Goal: Information Seeking & Learning: Learn about a topic

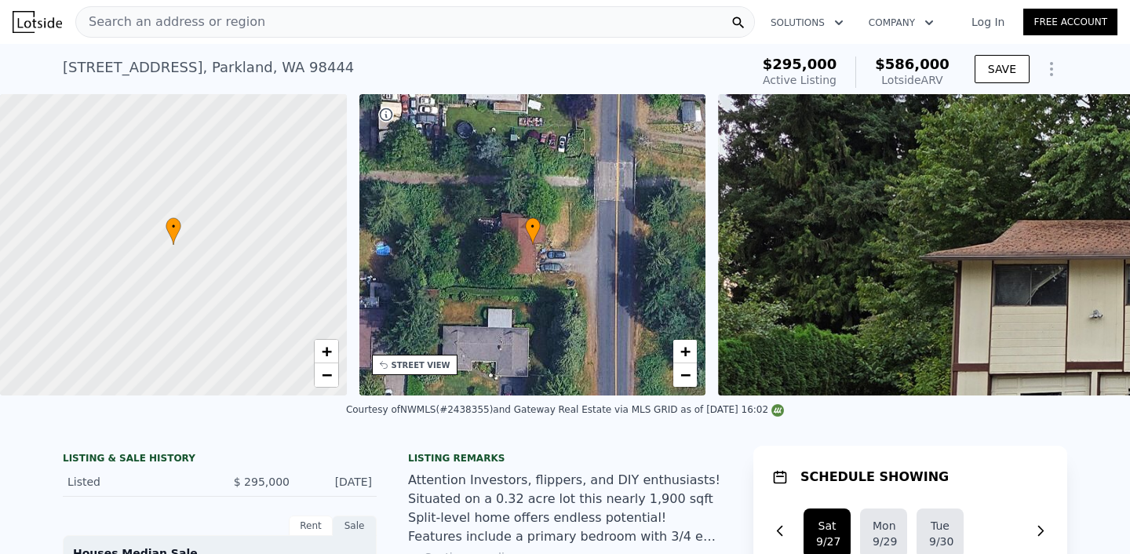
click at [380, 21] on div "Search an address or region" at bounding box center [414, 21] width 679 height 31
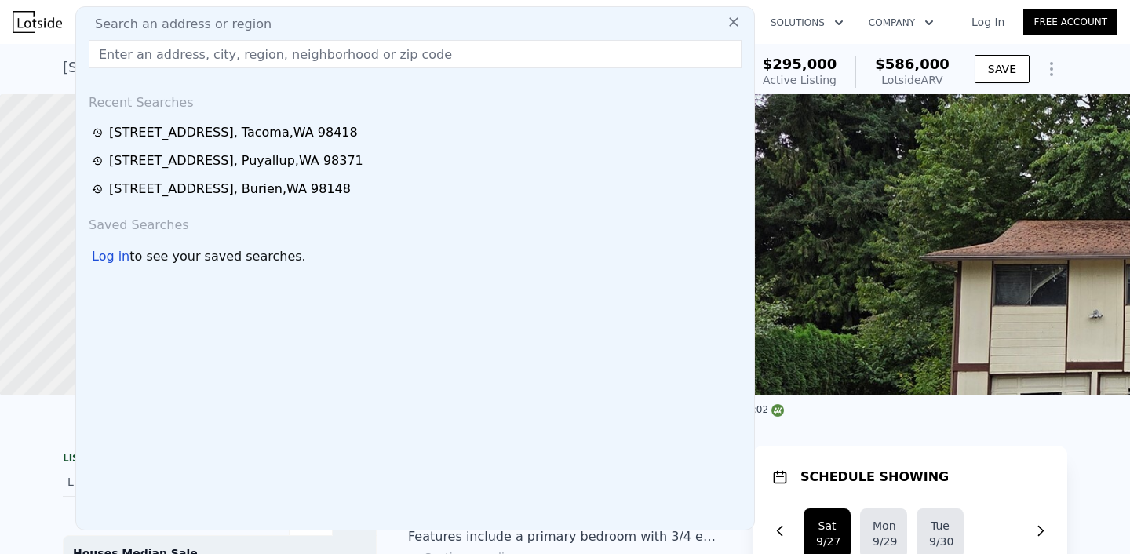
type input "[STREET_ADDRESS]"
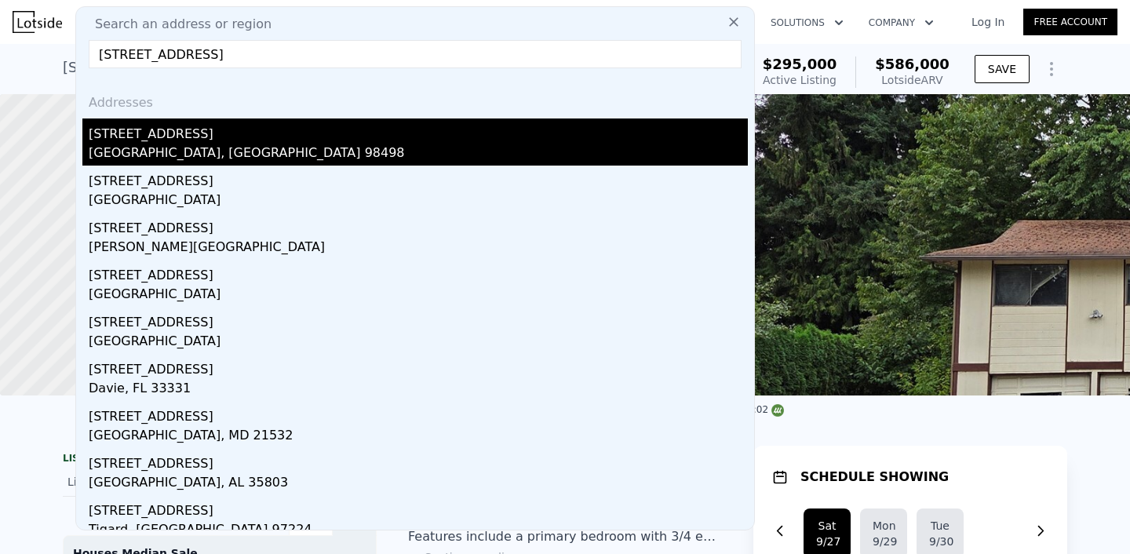
click at [146, 128] on div "[STREET_ADDRESS]" at bounding box center [418, 130] width 659 height 25
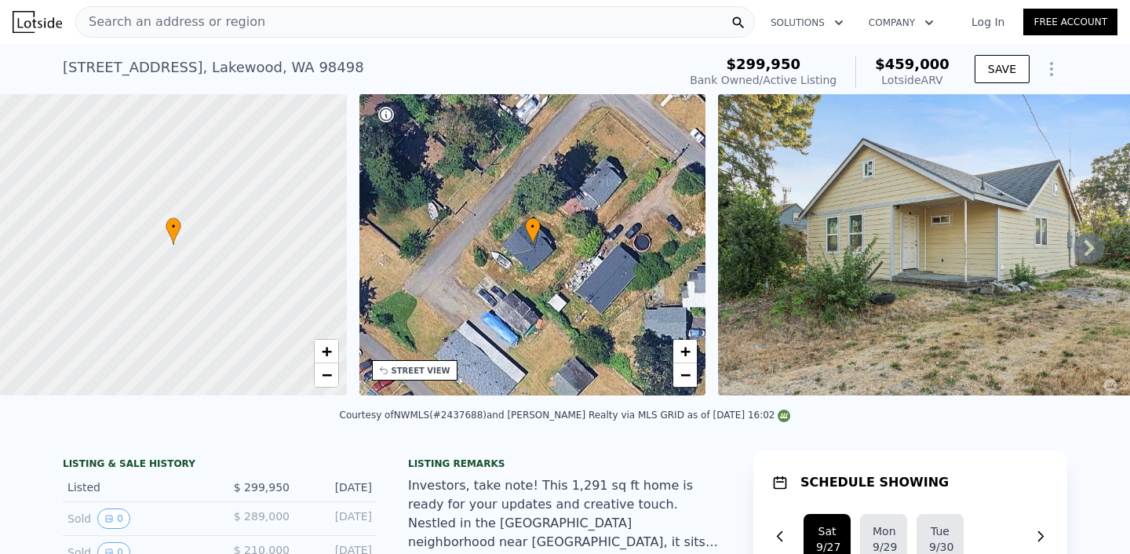
click at [1091, 252] on icon at bounding box center [1088, 247] width 31 height 31
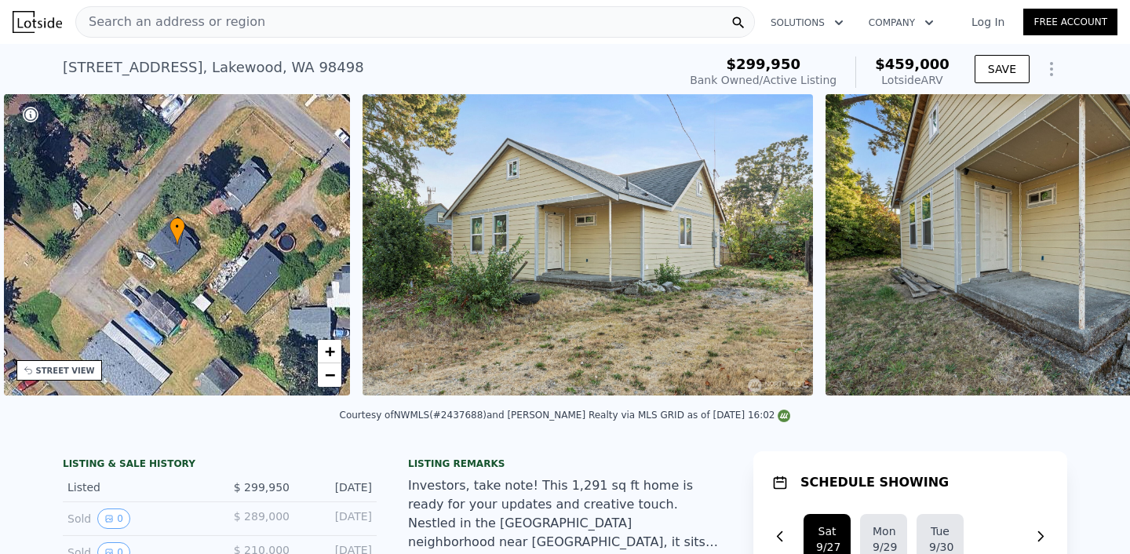
click at [1091, 252] on img at bounding box center [1050, 244] width 451 height 301
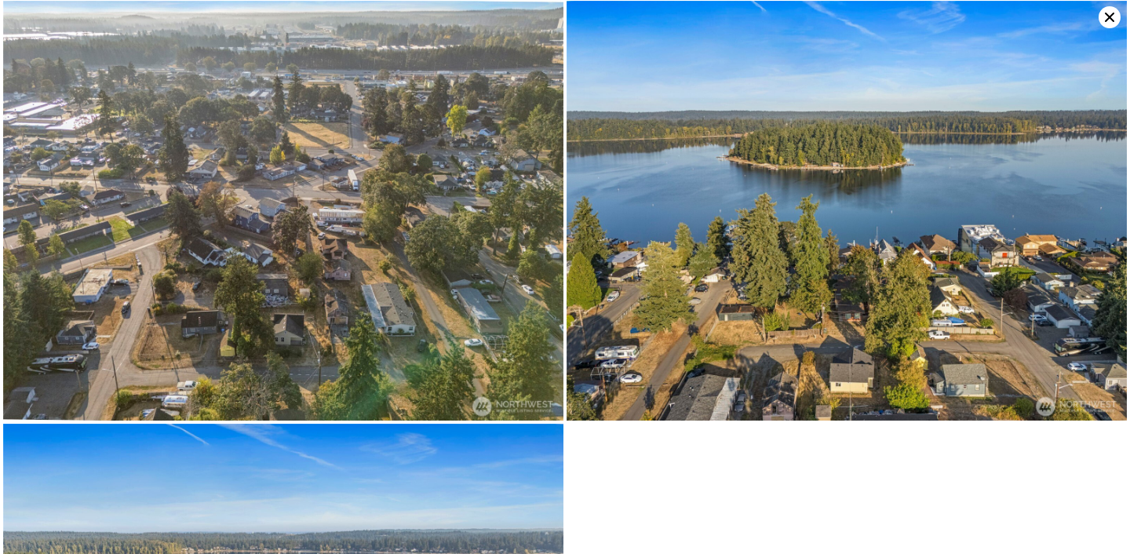
scroll to position [4621, 0]
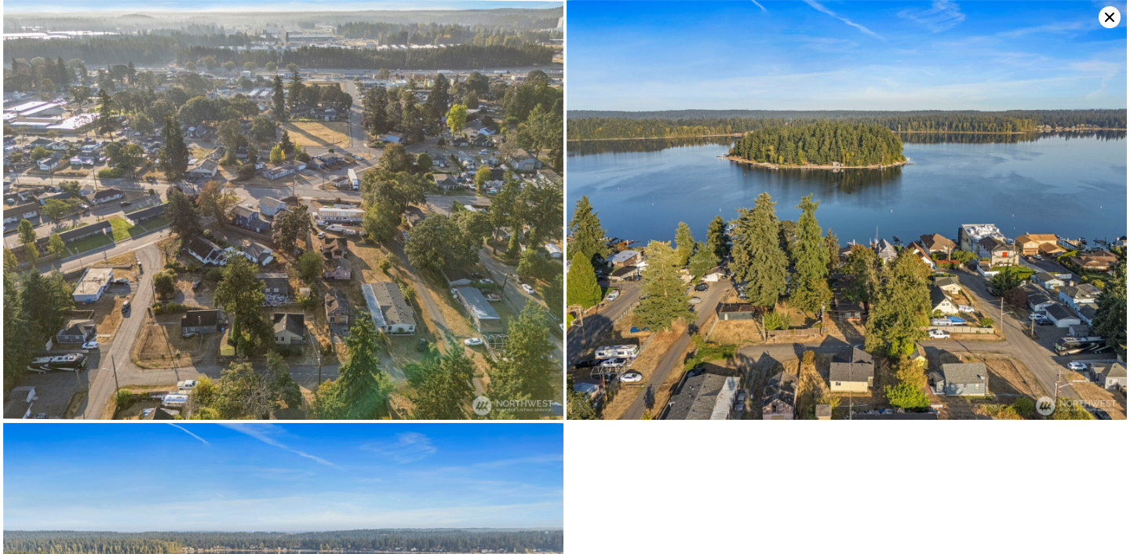
click at [1111, 20] on icon at bounding box center [1109, 17] width 9 height 9
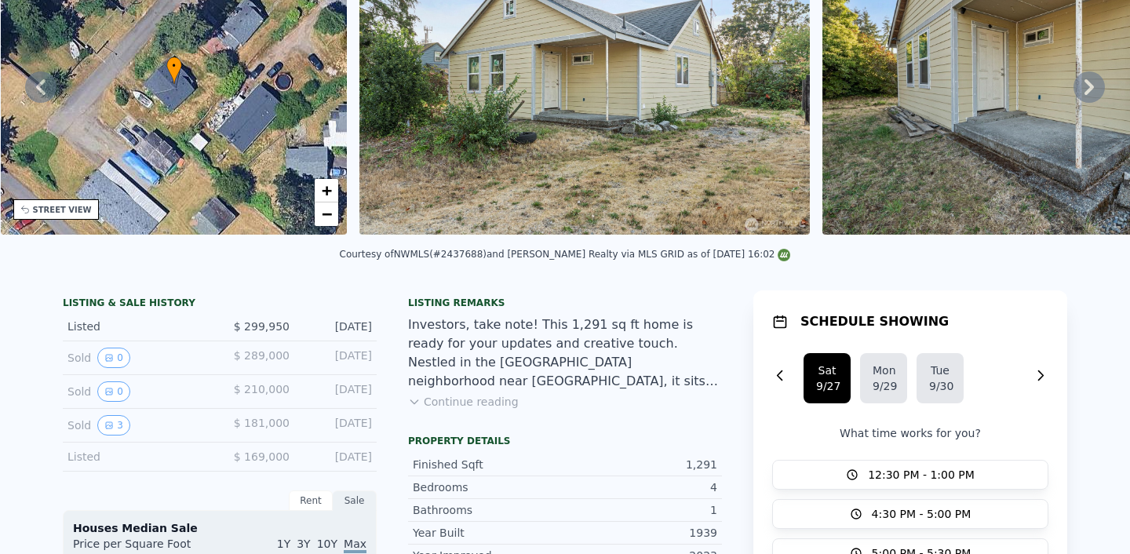
scroll to position [0, 0]
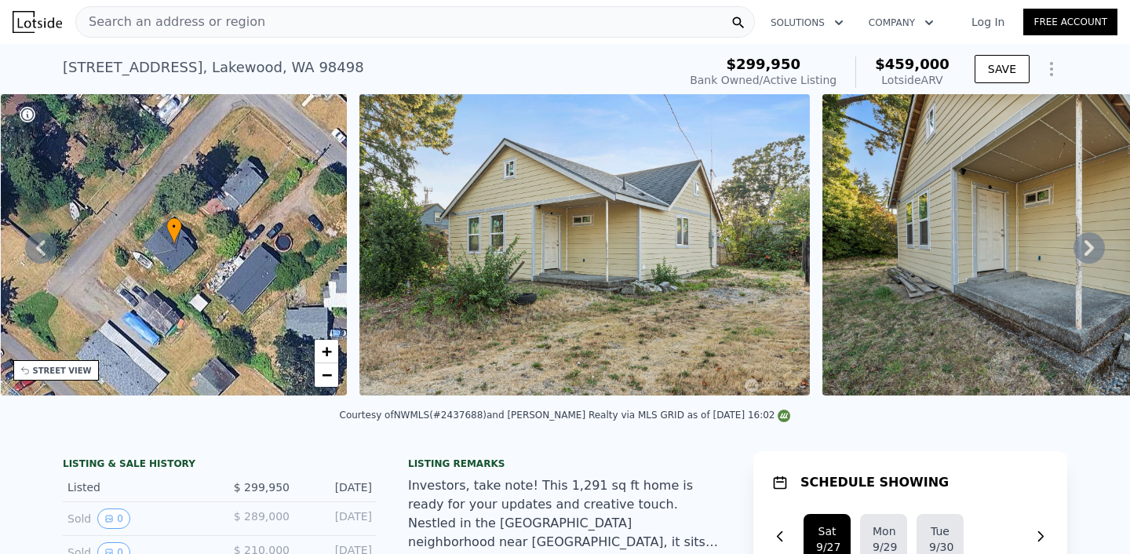
click at [115, 27] on span "Search an address or region" at bounding box center [170, 22] width 189 height 19
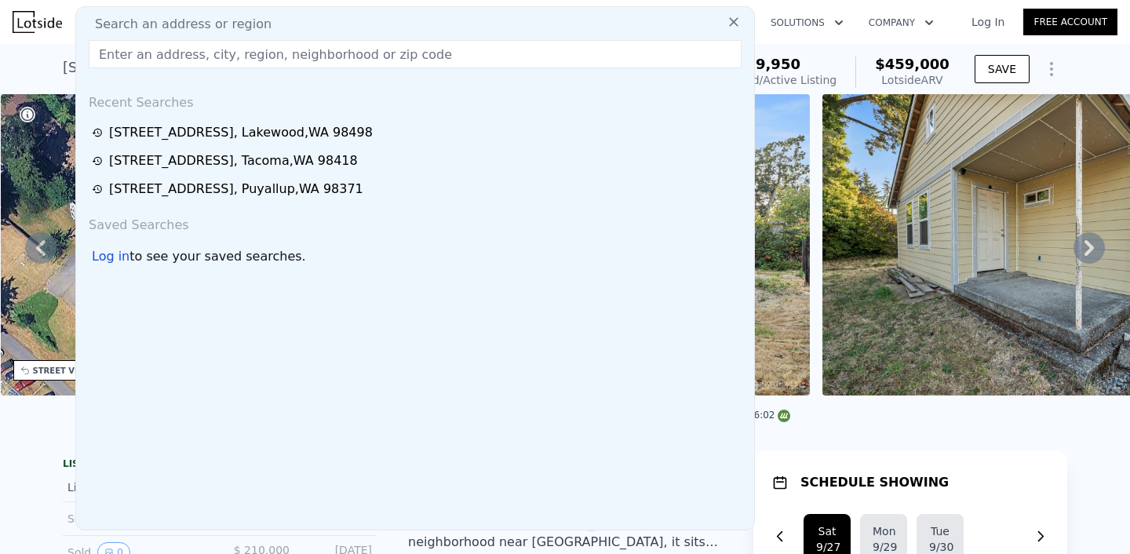
type input "[STREET_ADDRESS]"
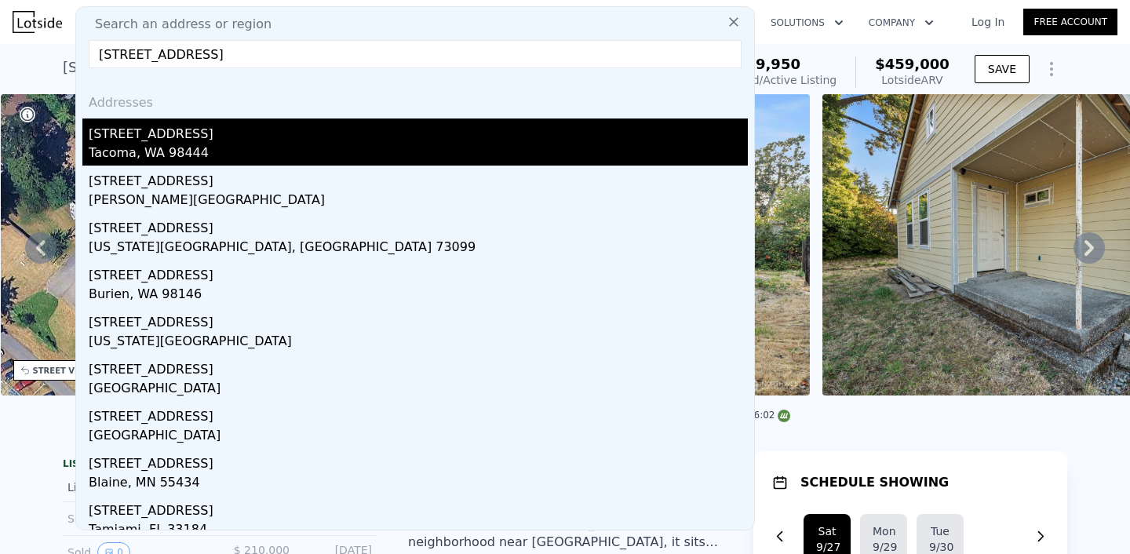
click at [158, 144] on div "Tacoma, WA 98444" at bounding box center [418, 155] width 659 height 22
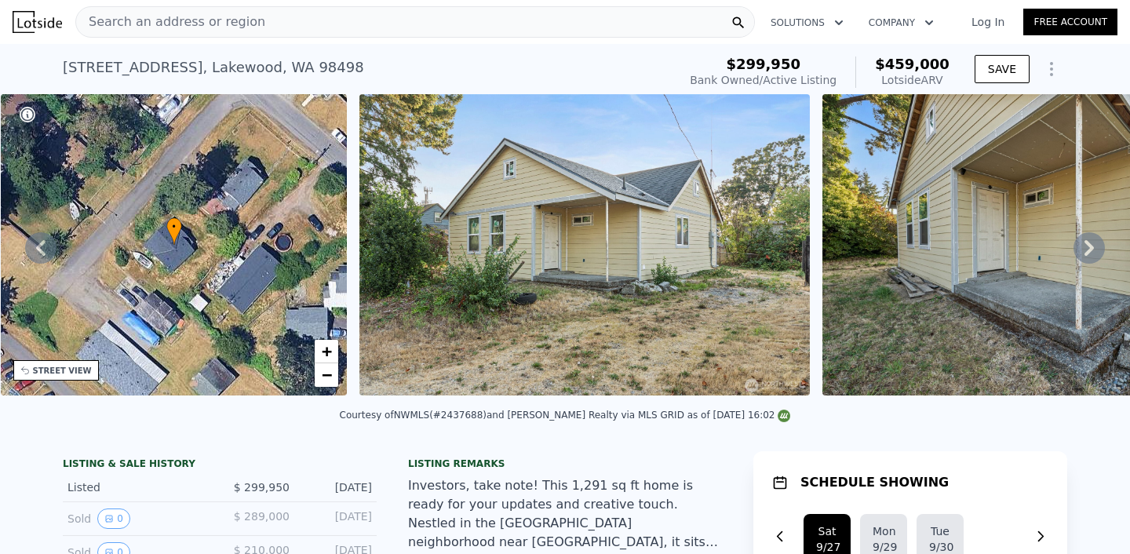
type input "892"
type input "1590"
type input "7500"
type input "$ 435,000"
type input "$ 110,552"
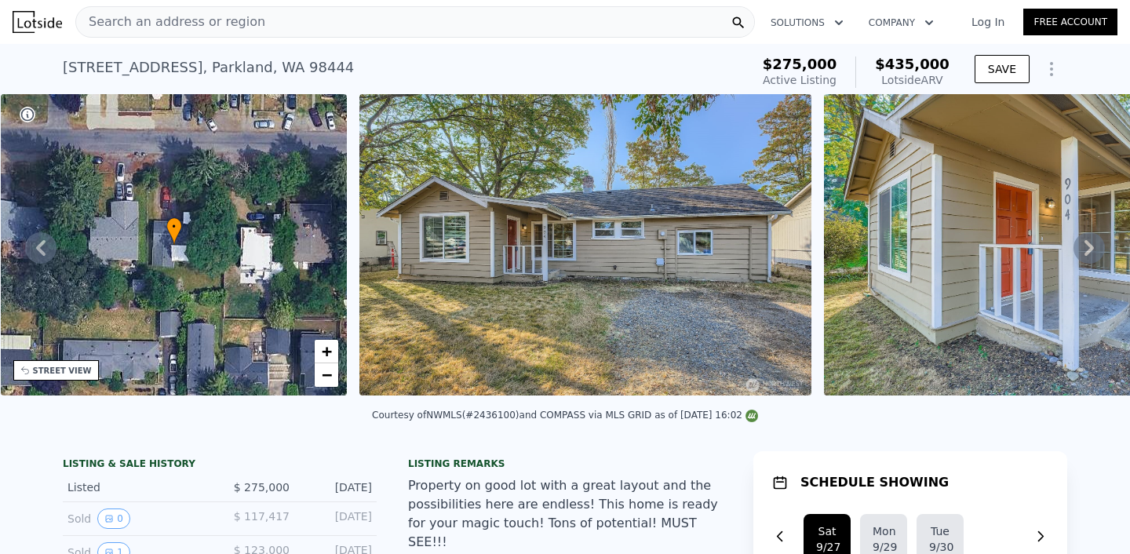
click at [1087, 240] on icon at bounding box center [1088, 248] width 9 height 16
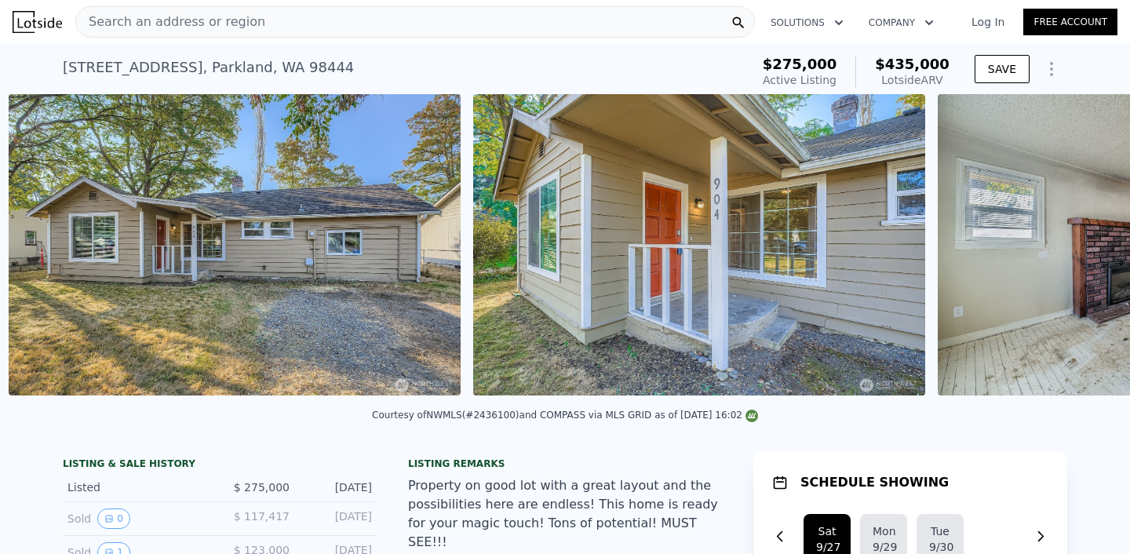
scroll to position [0, 718]
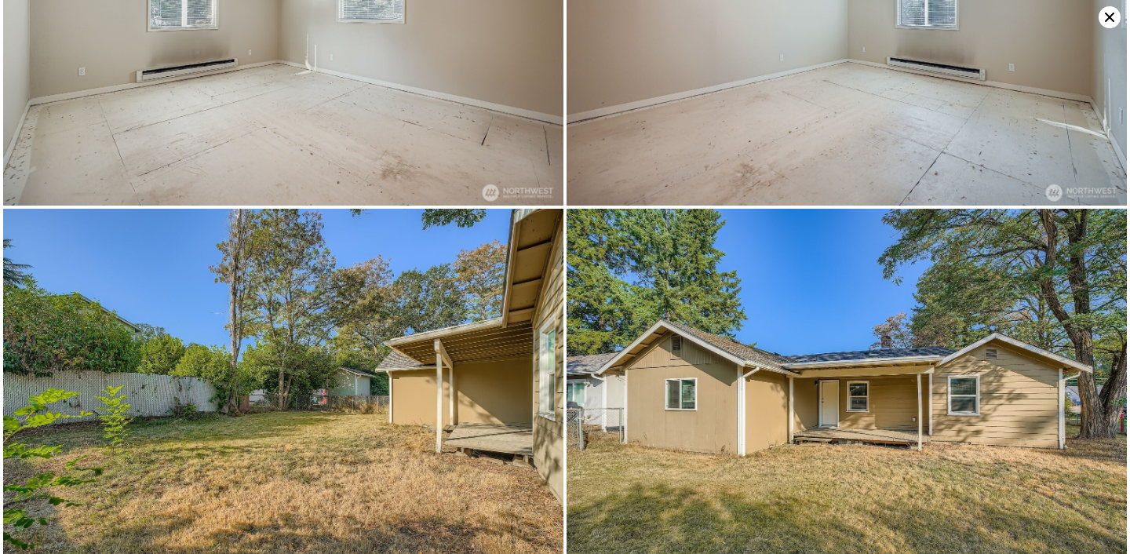
scroll to position [3586, 0]
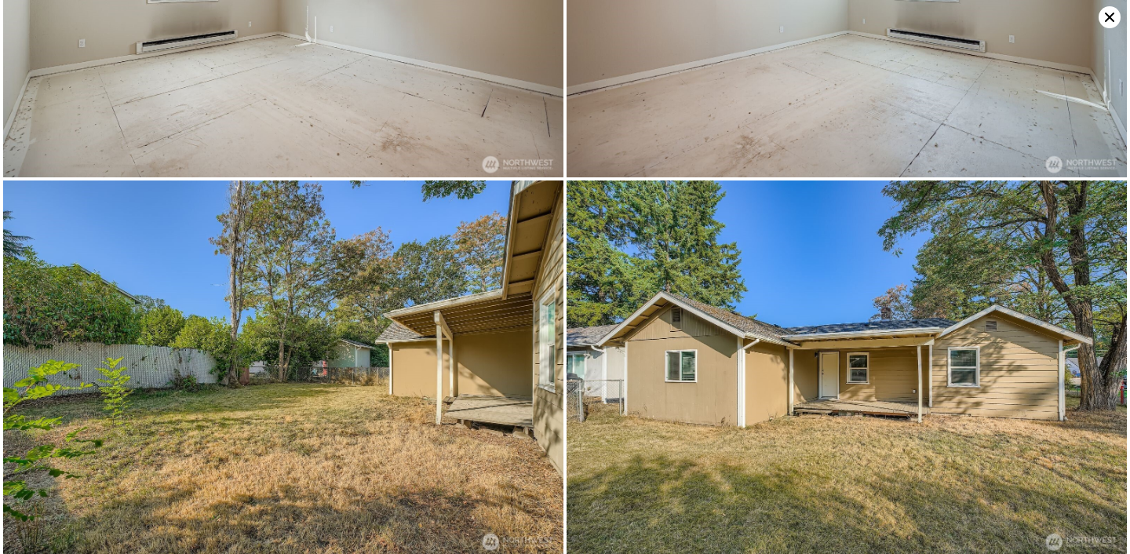
click at [1115, 16] on icon at bounding box center [1109, 17] width 22 height 22
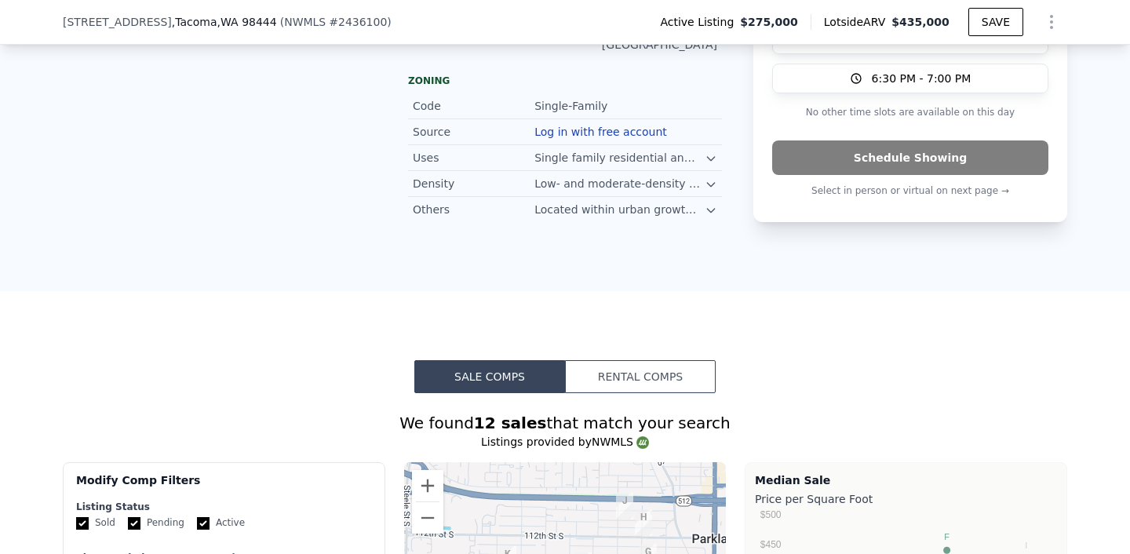
scroll to position [0, 0]
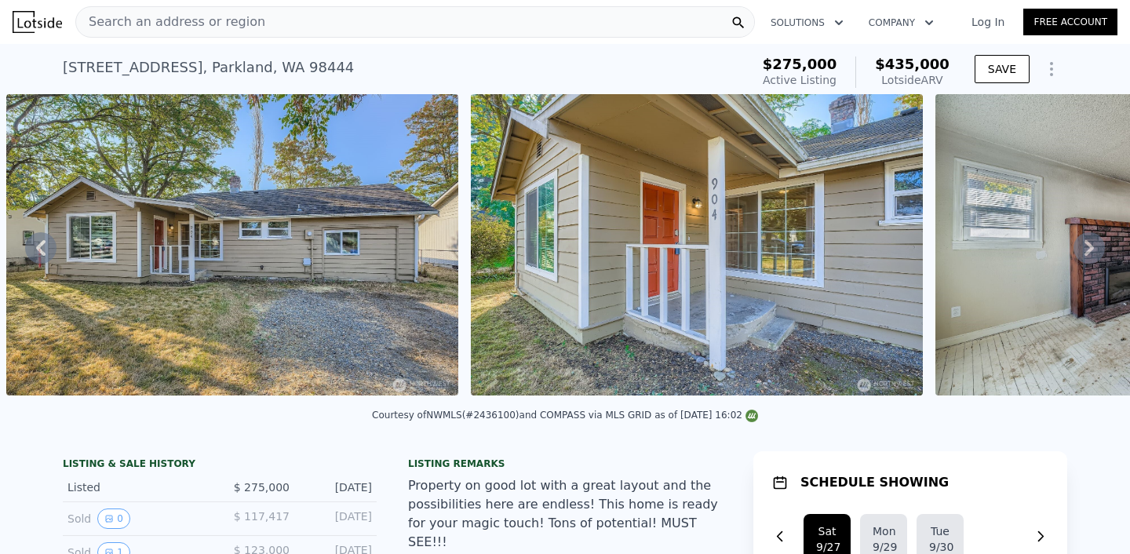
click at [251, 19] on div "Search an address or region" at bounding box center [414, 21] width 679 height 31
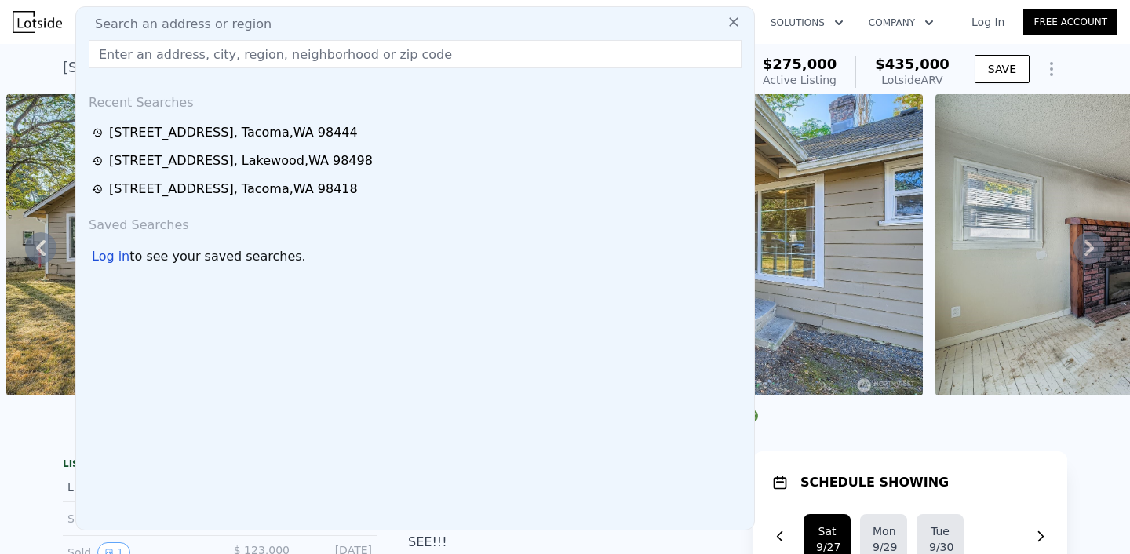
type input "[STREET_ADDRESS]"
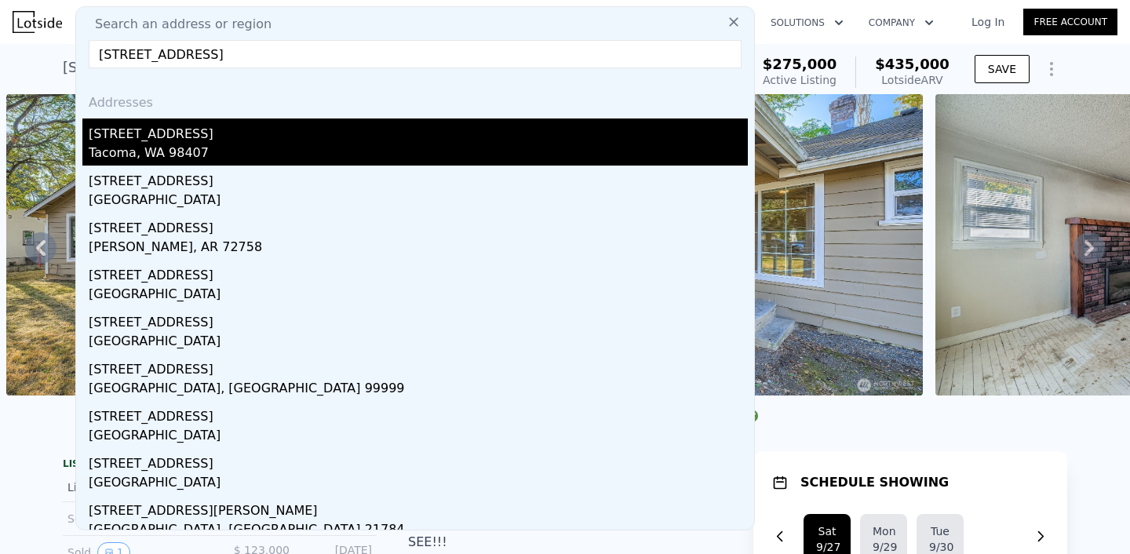
click at [171, 136] on div "[STREET_ADDRESS]" at bounding box center [418, 130] width 659 height 25
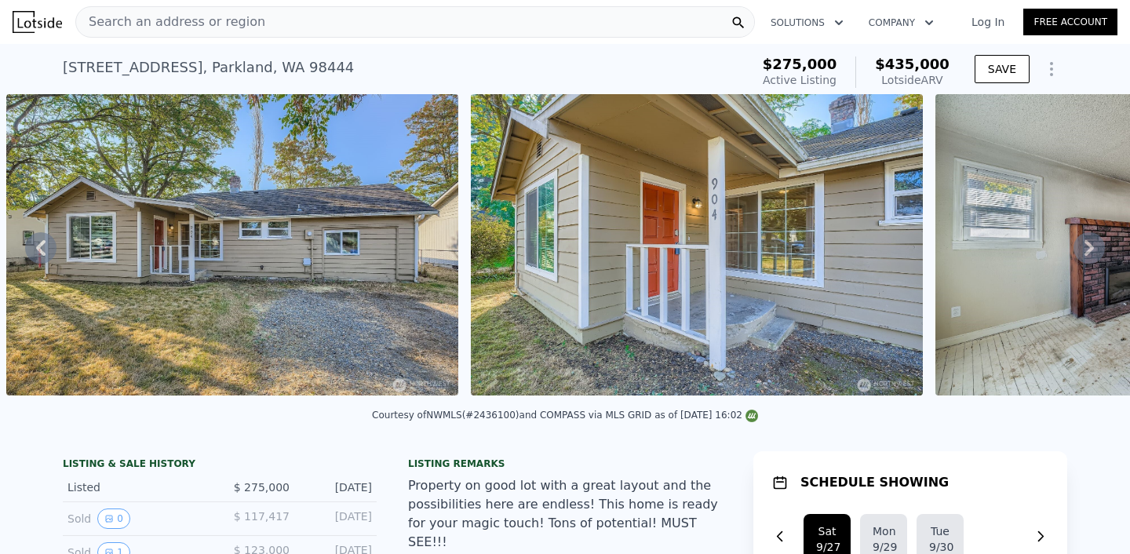
type input "3"
type input "5"
type input "2.5"
type input "1252"
type input "2209"
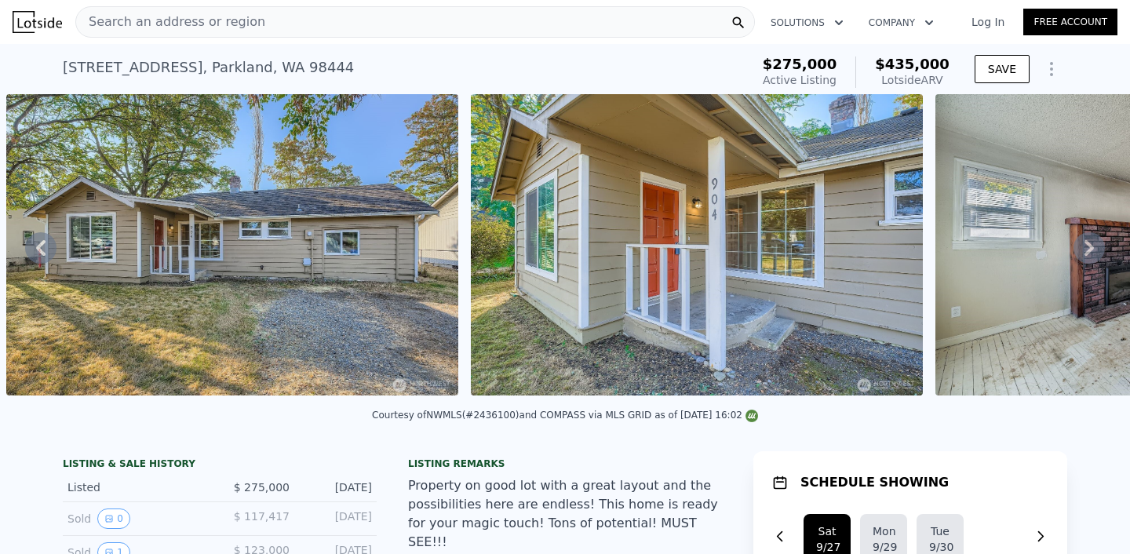
type input "8760"
type input "$ 674,000"
type input "6"
type input "$ 155,219"
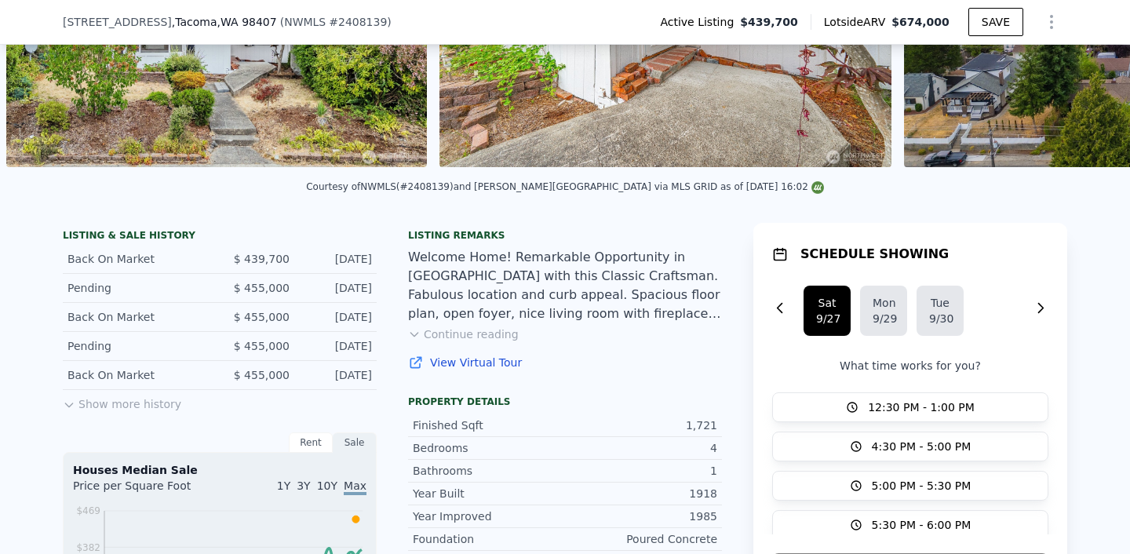
scroll to position [238, 0]
